Goal: Task Accomplishment & Management: Complete application form

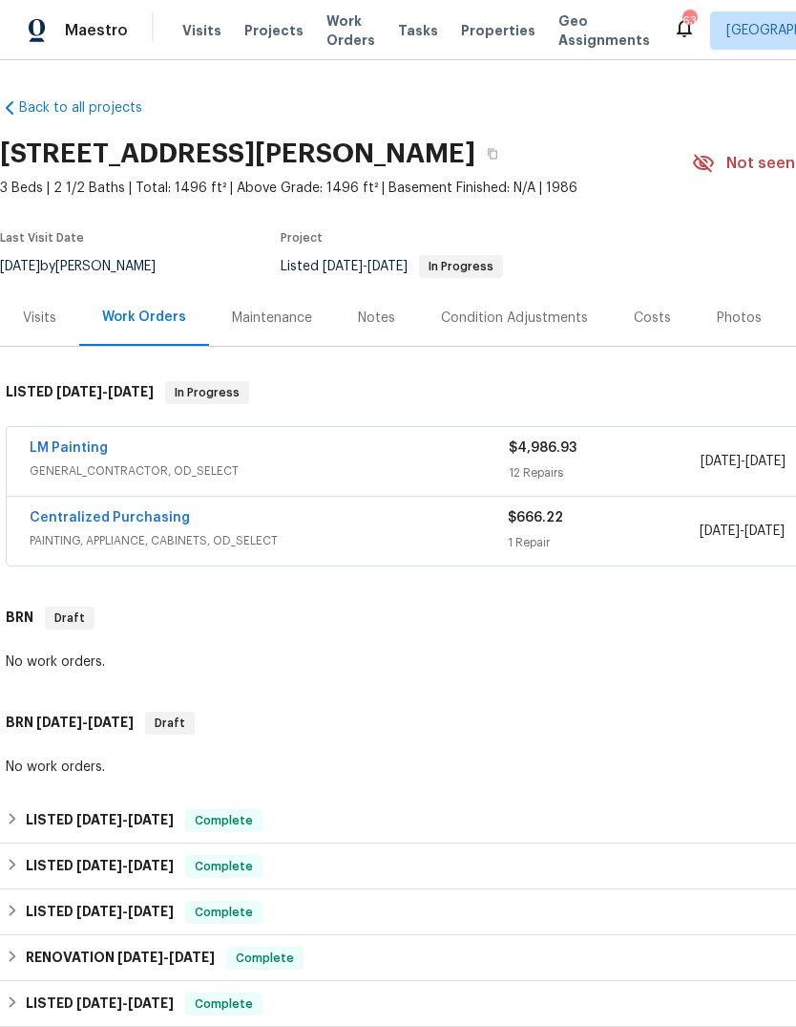
click at [61, 450] on link "LM Painting" at bounding box center [69, 447] width 78 height 13
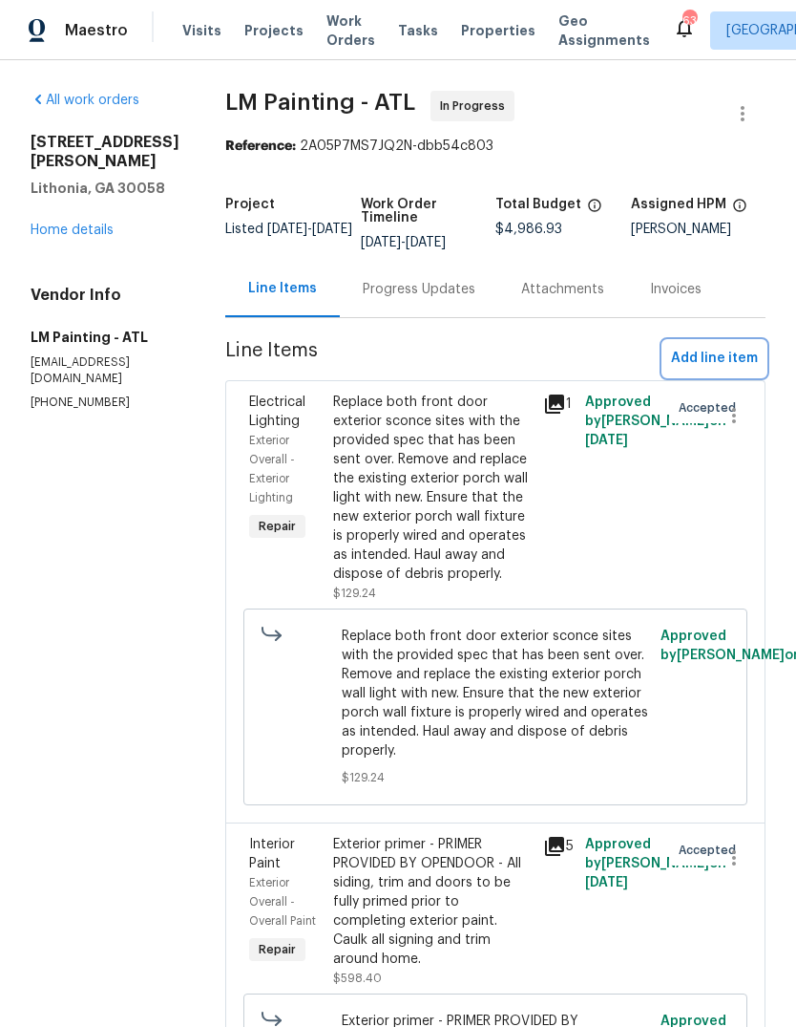
click at [735, 371] on span "Add line item" at bounding box center [714, 359] width 87 height 24
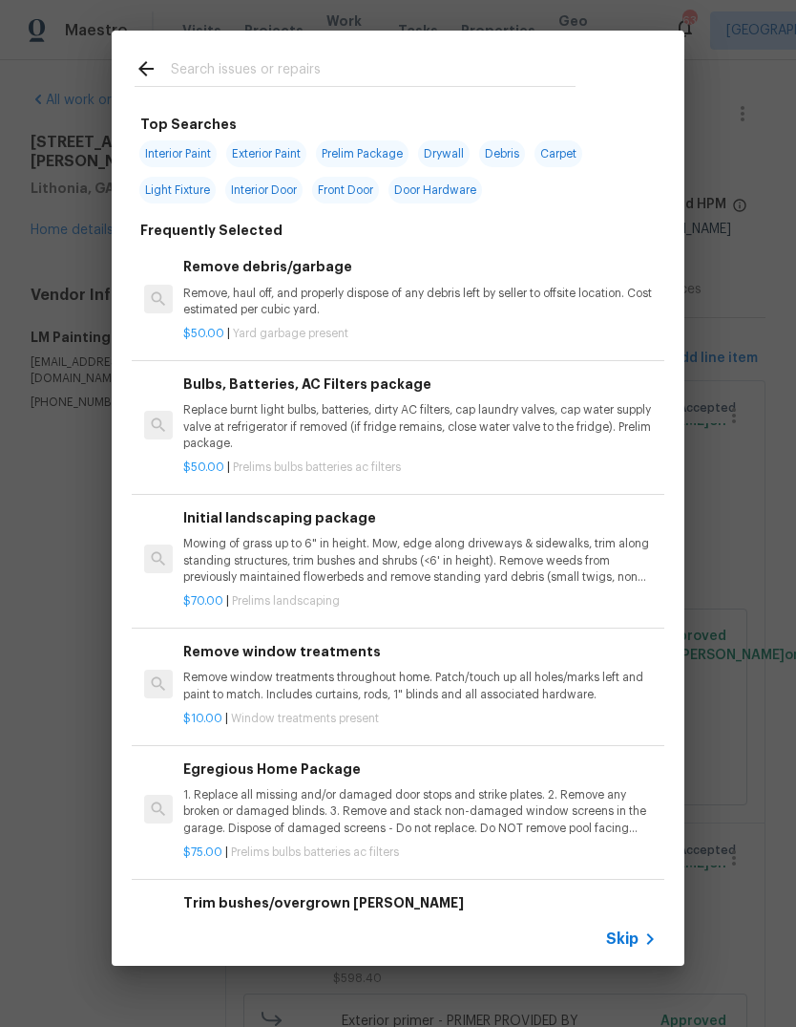
click at [397, 62] on input "text" at bounding box center [373, 71] width 405 height 29
type input "Siding"
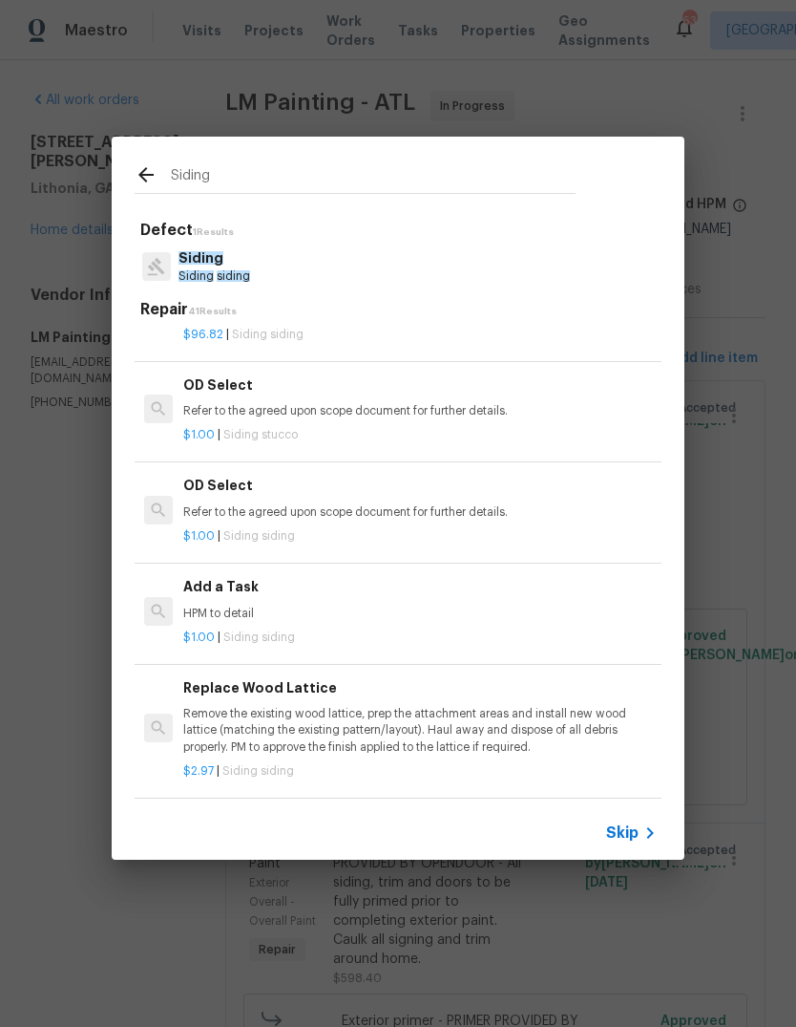
scroll to position [1166, 0]
click at [247, 605] on p "HPM to detail" at bounding box center [420, 613] width 474 height 16
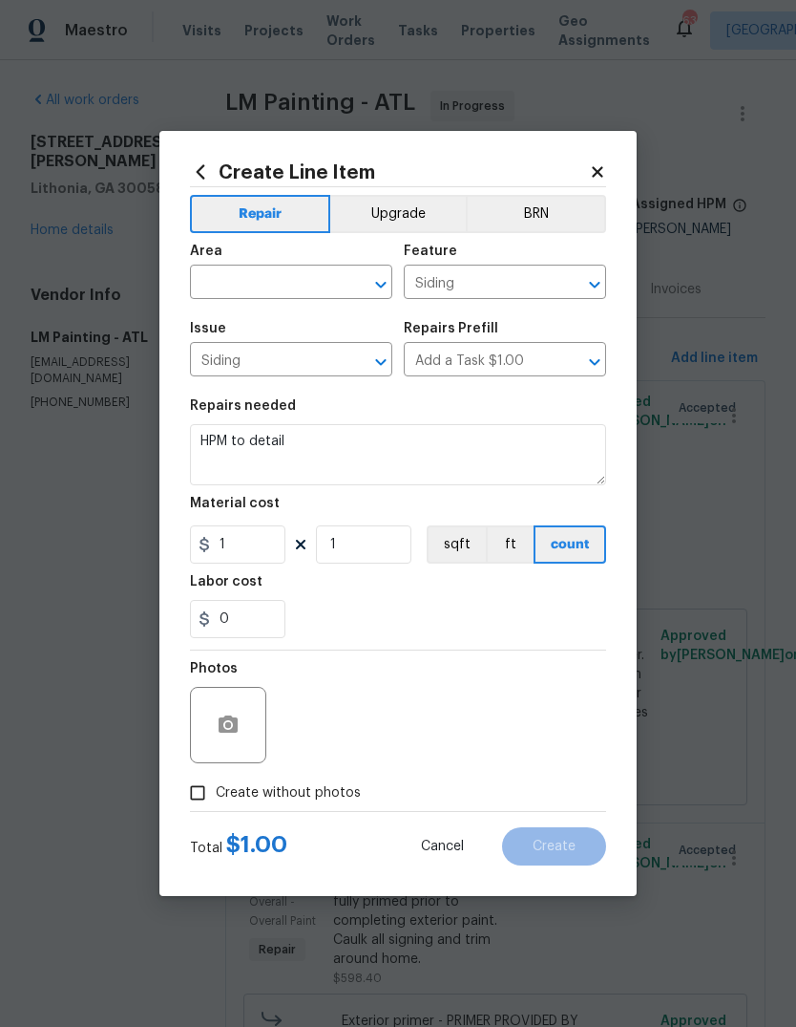
click at [328, 293] on input "text" at bounding box center [264, 284] width 149 height 30
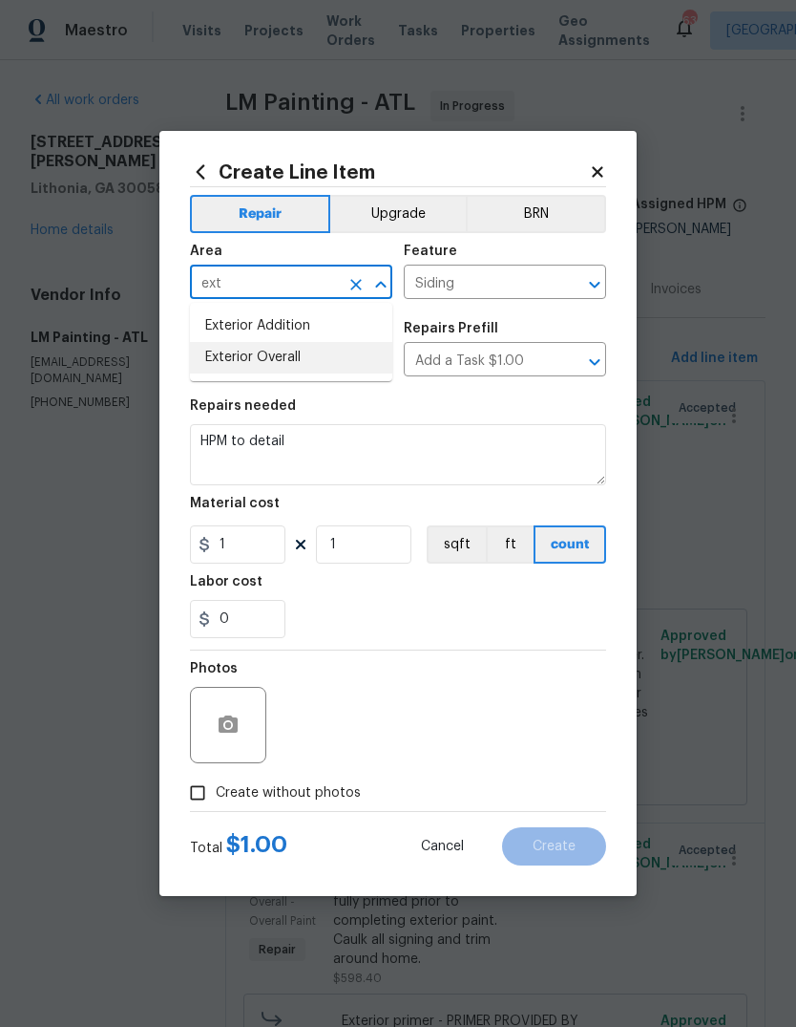
click at [299, 368] on li "Exterior Overall" at bounding box center [291, 358] width 202 height 32
type input "Exterior Overall"
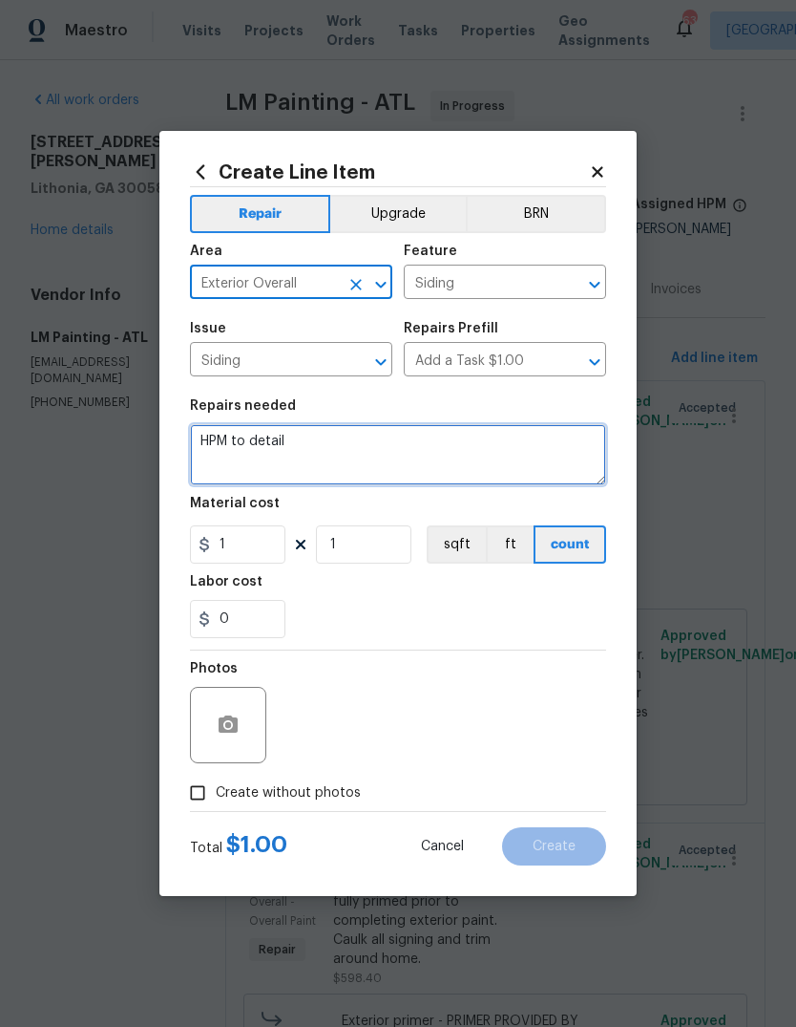
click at [418, 445] on textarea "HPM to detail" at bounding box center [398, 454] width 416 height 61
type textarea "H"
click at [226, 454] on textarea at bounding box center [398, 454] width 416 height 61
paste textarea "[PERSON_NAME].[PERSON_NAME] After inspecting, 92 pieces of siding will need to …"
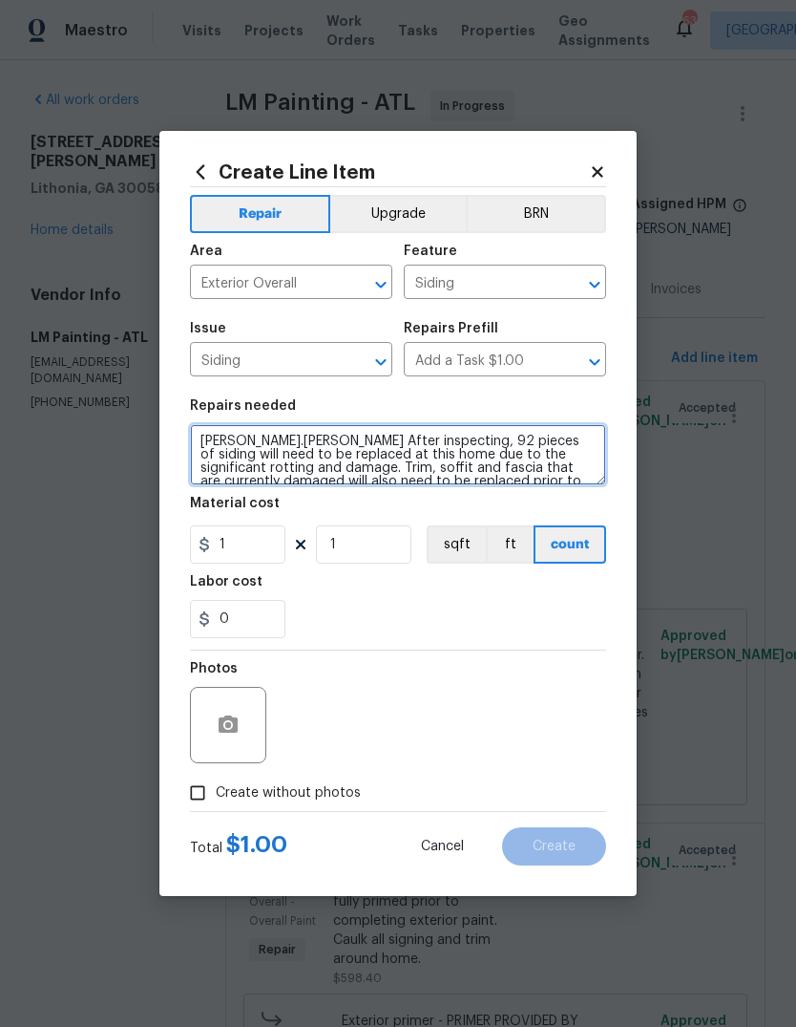
scroll to position [0, 0]
click at [390, 439] on textarea "[PERSON_NAME].[PERSON_NAME] After inspecting, 92 pieces of siding will need to …" at bounding box center [398, 454] width 416 height 61
click at [292, 440] on textarea "[PERSON_NAME].[PERSON_NAME] After inspecting, 92 pieces of siding will need to …" at bounding box center [398, 454] width 416 height 61
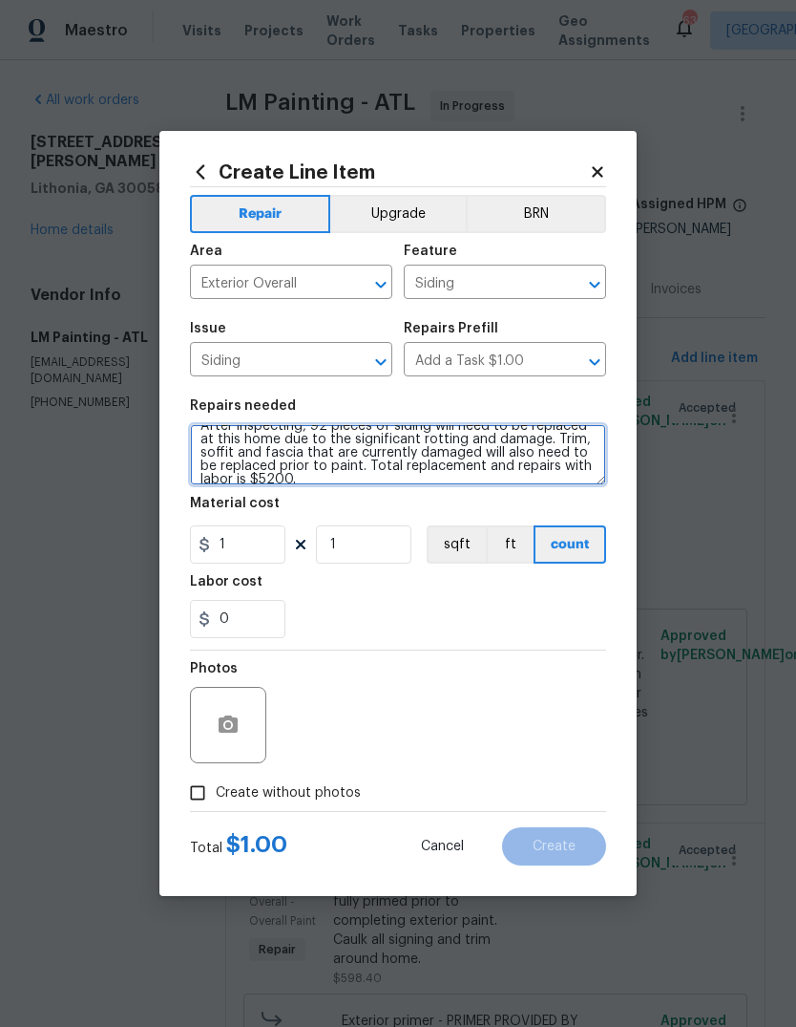
scroll to position [17, 0]
type textarea "After inspecting, 92 pieces of siding will need to be replaced at this home due…"
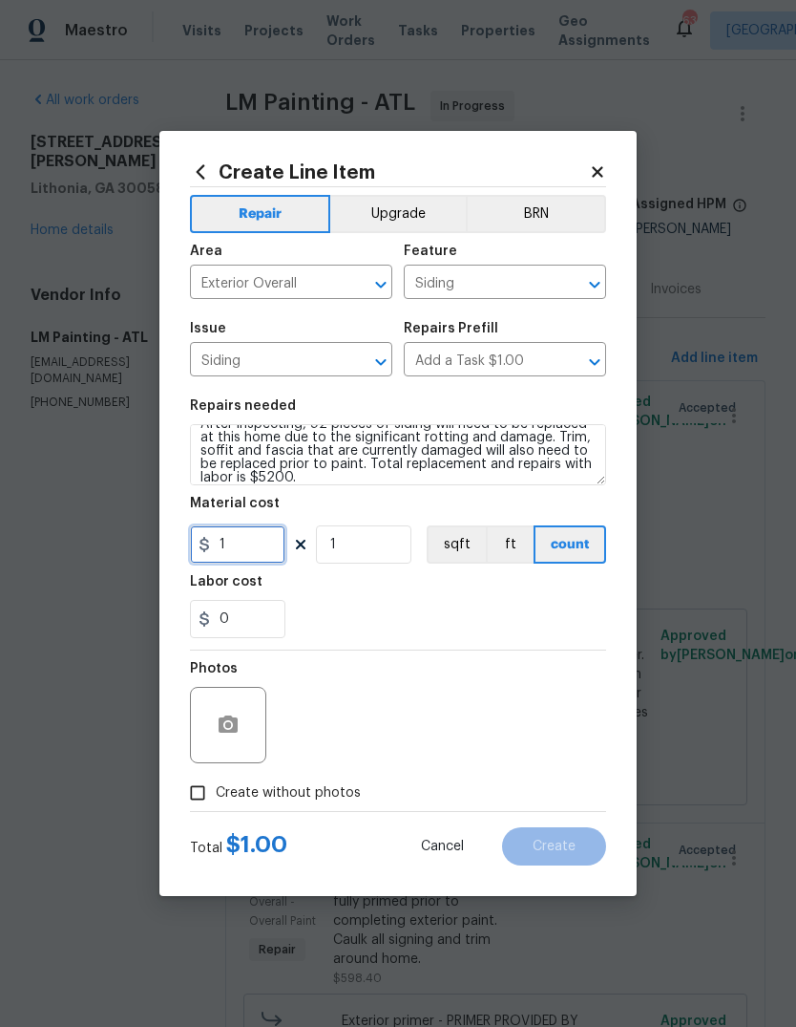
click at [231, 546] on input "1" at bounding box center [238, 544] width 96 height 38
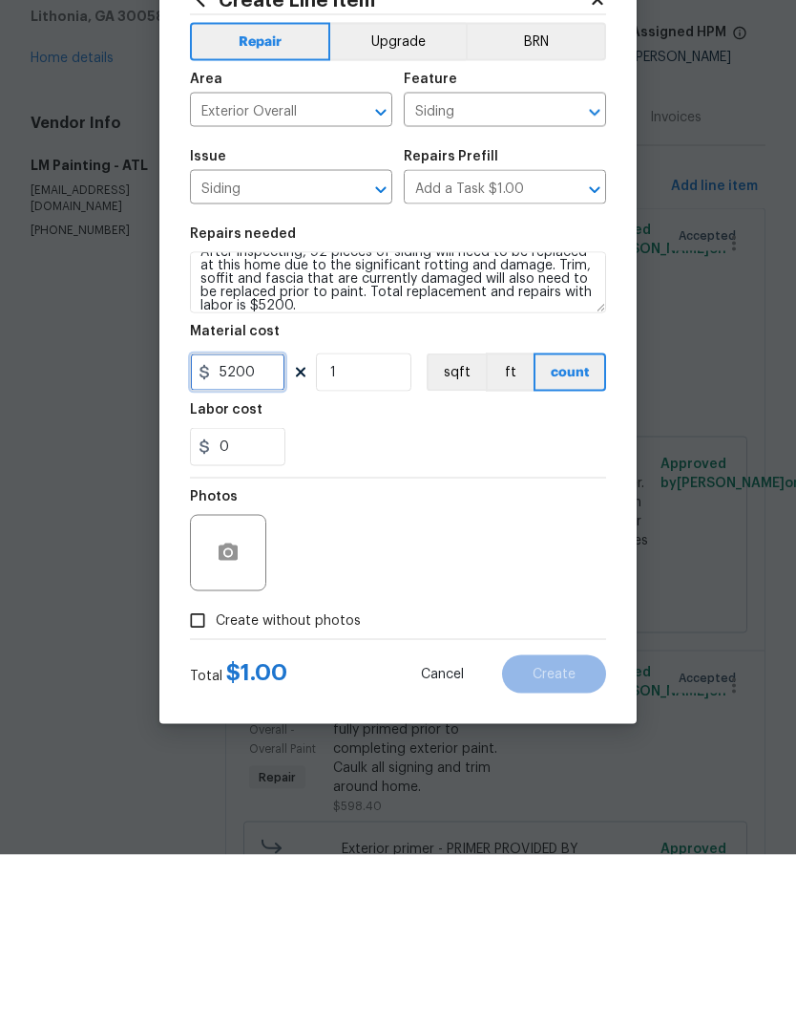
type input "5200"
click at [219, 715] on icon "button" at bounding box center [228, 723] width 19 height 17
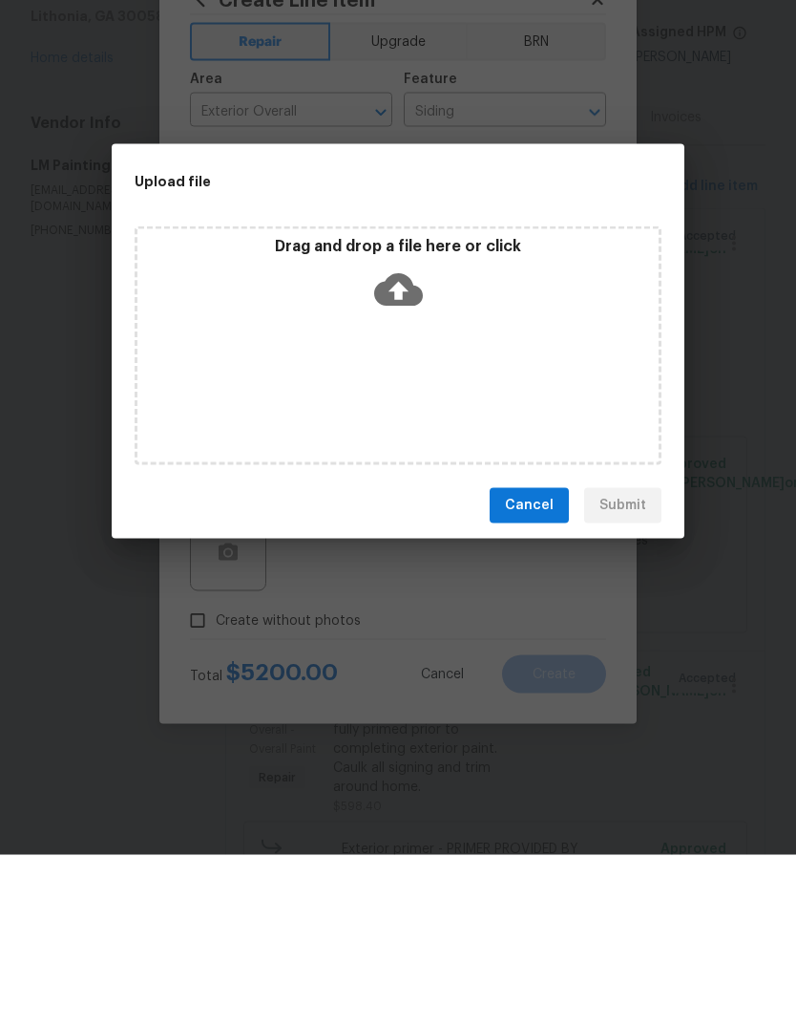
scroll to position [72, 0]
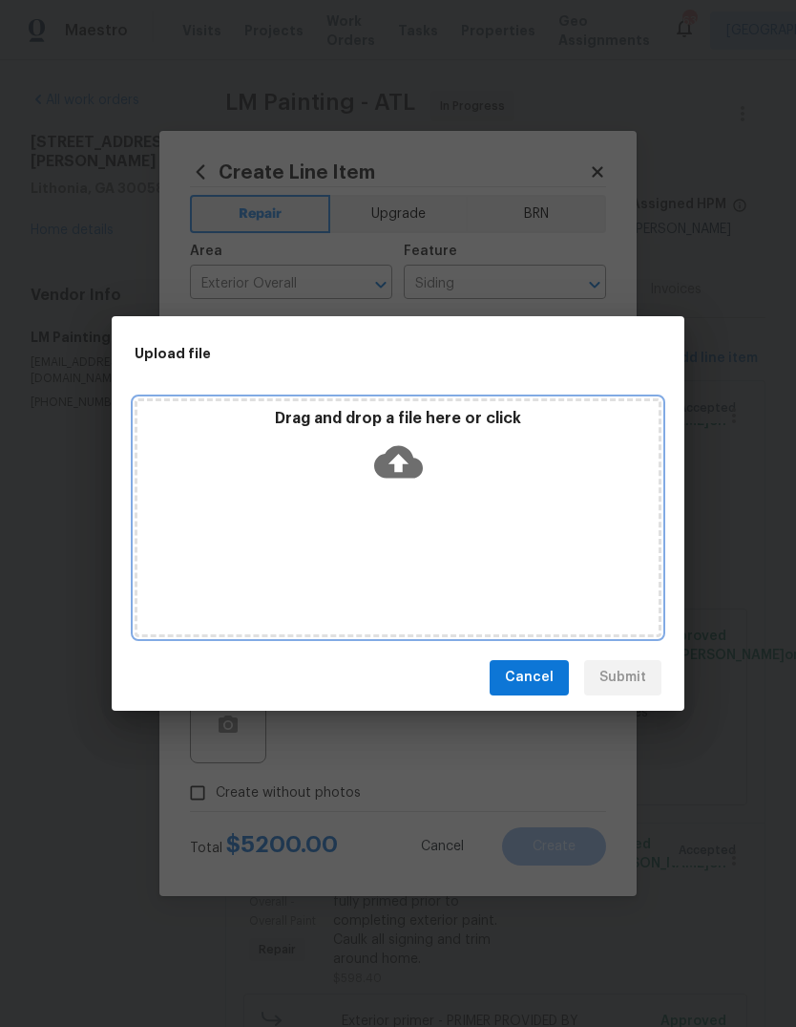
click at [441, 480] on div "Drag and drop a file here or click" at bounding box center [398, 450] width 521 height 82
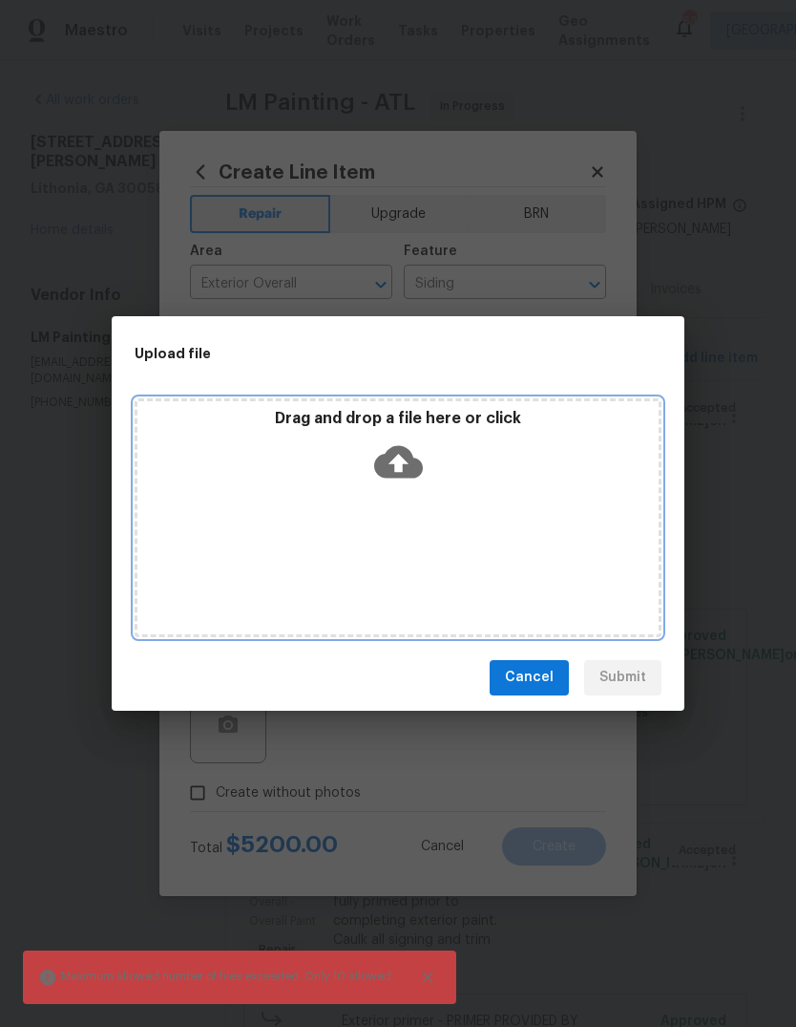
click at [521, 543] on div "Drag and drop a file here or click" at bounding box center [398, 517] width 527 height 239
